Goal: Transaction & Acquisition: Purchase product/service

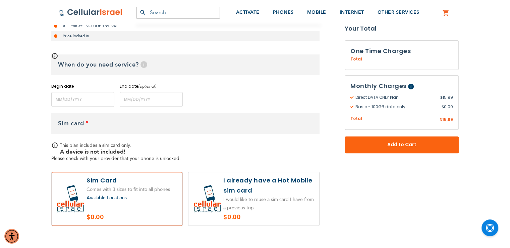
scroll to position [228, 0]
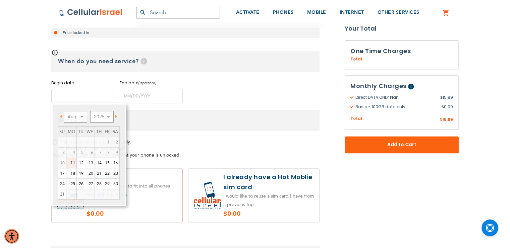
click at [97, 94] on input "name" at bounding box center [82, 96] width 63 height 14
click at [73, 162] on link "11" at bounding box center [71, 163] width 10 height 10
type input "[DATE]"
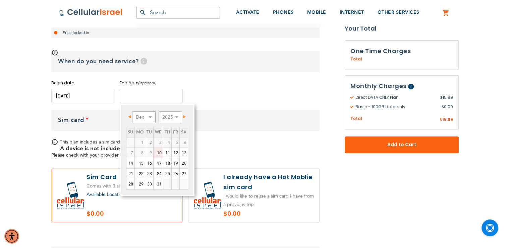
click at [140, 96] on input "name" at bounding box center [151, 96] width 63 height 14
click at [221, 85] on div "Begin date Please enter Start Date End date (optional) Please enter End Date Lo…" at bounding box center [185, 91] width 268 height 23
click at [139, 96] on input "name" at bounding box center [151, 96] width 63 height 14
click at [186, 152] on link "13" at bounding box center [184, 153] width 8 height 10
type input "[DATE]"
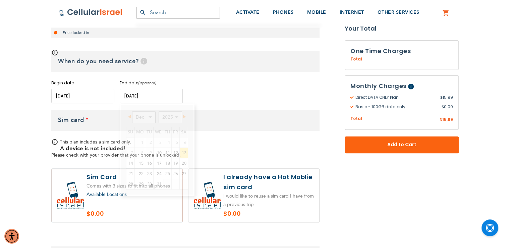
click at [146, 96] on input "name" at bounding box center [151, 96] width 63 height 14
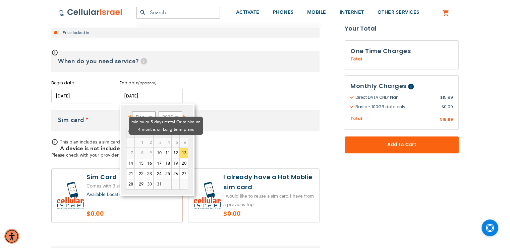
click at [145, 137] on td "2" at bounding box center [149, 142] width 8 height 10
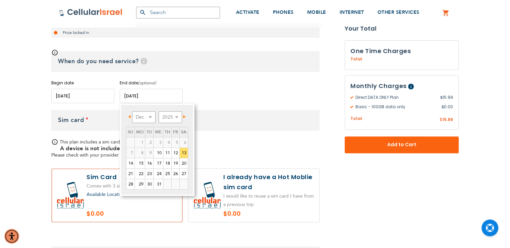
click at [130, 116] on span "Prev" at bounding box center [129, 116] width 3 height 3
click at [143, 116] on select "Dec" at bounding box center [143, 117] width 23 height 12
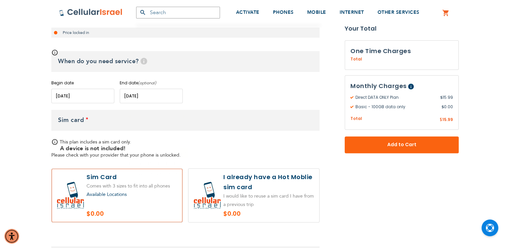
click at [206, 141] on div "This plan includes a sim card only. A device is not included! Please check with…" at bounding box center [185, 148] width 268 height 19
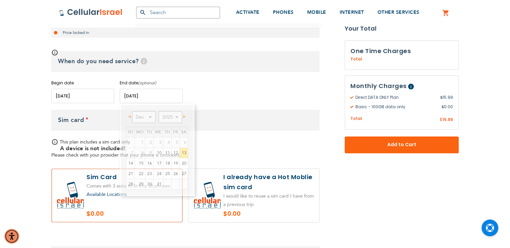
click at [125, 98] on input "name" at bounding box center [151, 96] width 63 height 14
click at [202, 99] on div "Begin date Please enter Start Date End date (optional) Please enter End Date Lo…" at bounding box center [185, 91] width 268 height 23
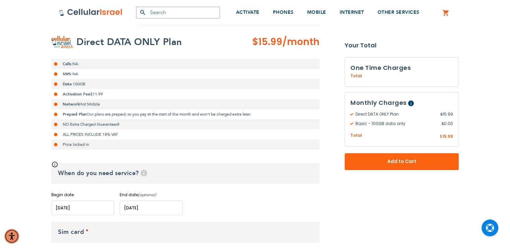
scroll to position [0, 0]
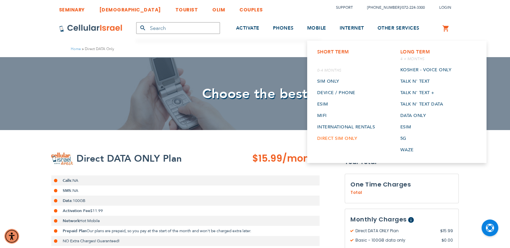
click at [334, 138] on link "Direct SIM Only" at bounding box center [346, 138] width 58 height 11
